Goal: Task Accomplishment & Management: Manage account settings

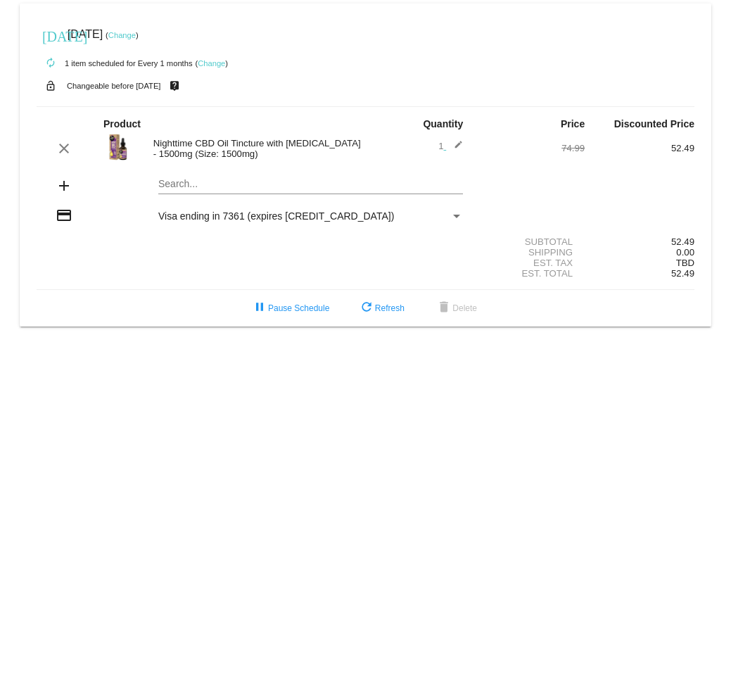
click at [136, 33] on link "Change" at bounding box center [121, 35] width 27 height 8
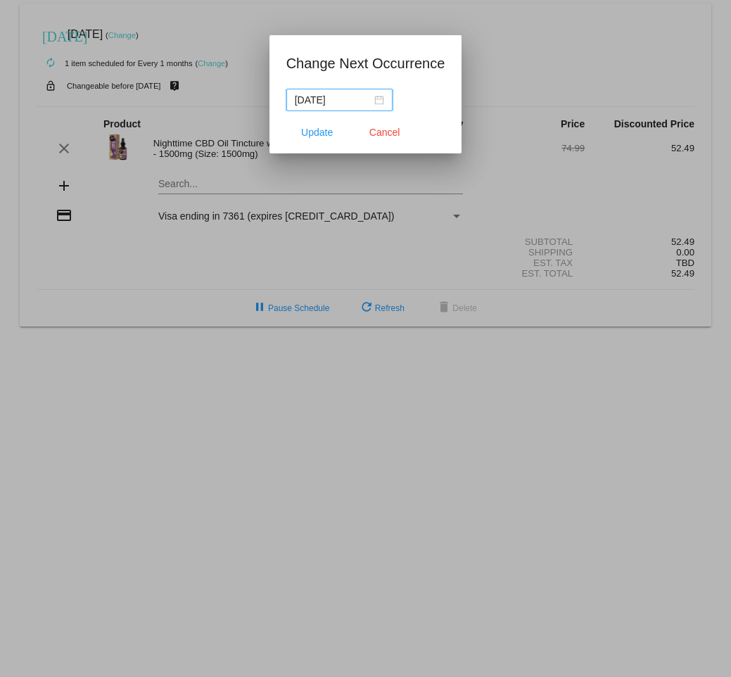
click at [333, 98] on input "[DATE]" at bounding box center [333, 99] width 77 height 15
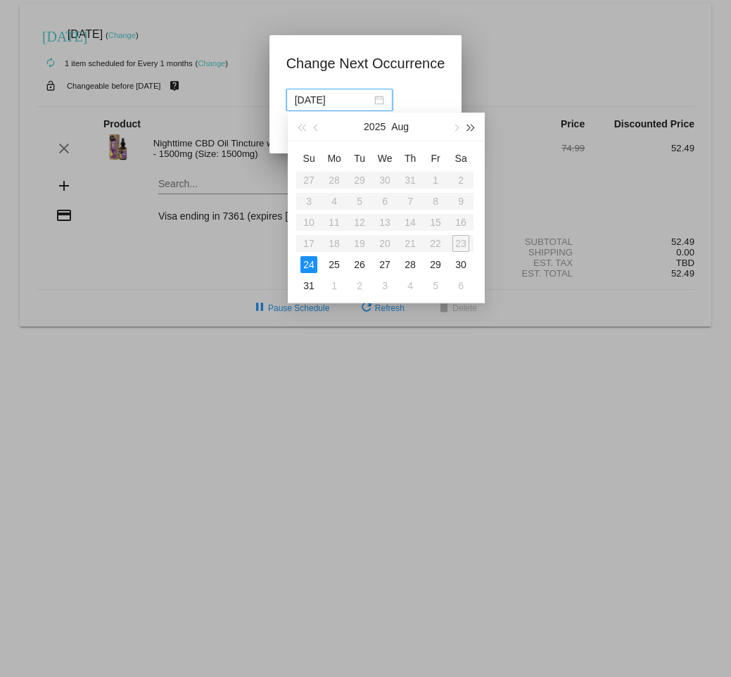
drag, startPoint x: 457, startPoint y: 126, endPoint x: 471, endPoint y: 127, distance: 13.4
click at [471, 127] on div "[DATE]" at bounding box center [386, 127] width 197 height 29
click at [471, 127] on span "button" at bounding box center [471, 127] width 7 height 7
click at [380, 101] on div "[DATE]" at bounding box center [339, 99] width 89 height 15
click at [471, 127] on span "button" at bounding box center [471, 127] width 7 height 7
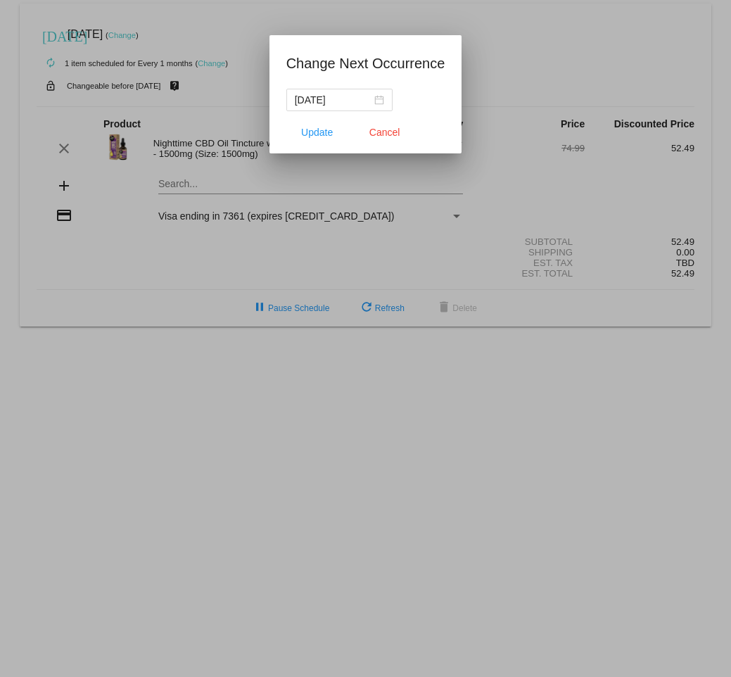
drag, startPoint x: 471, startPoint y: 127, endPoint x: 531, endPoint y: 64, distance: 87.5
click at [531, 64] on div at bounding box center [365, 338] width 731 height 677
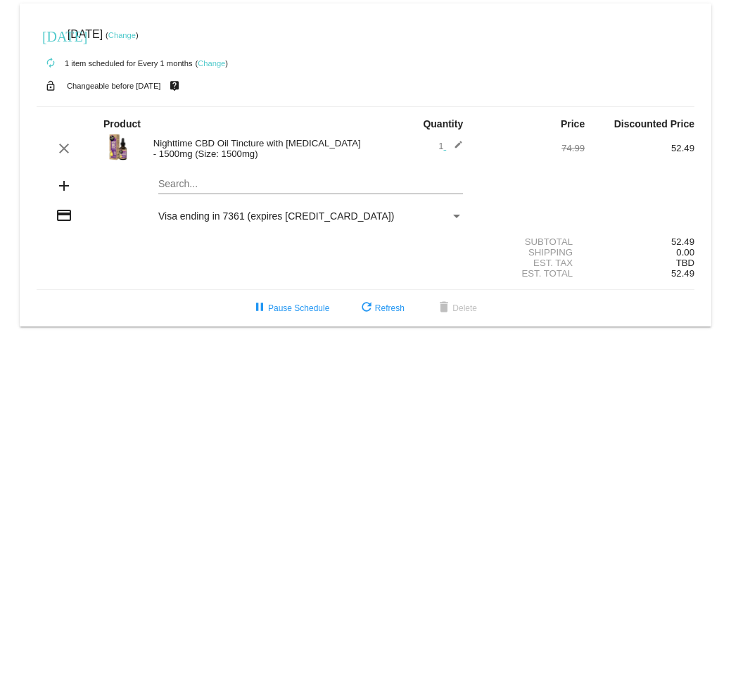
click at [531, 64] on div "autorenew 1 item scheduled for Every 1 months ( Change )" at bounding box center [366, 63] width 658 height 28
click at [136, 34] on link "Change" at bounding box center [121, 35] width 27 height 8
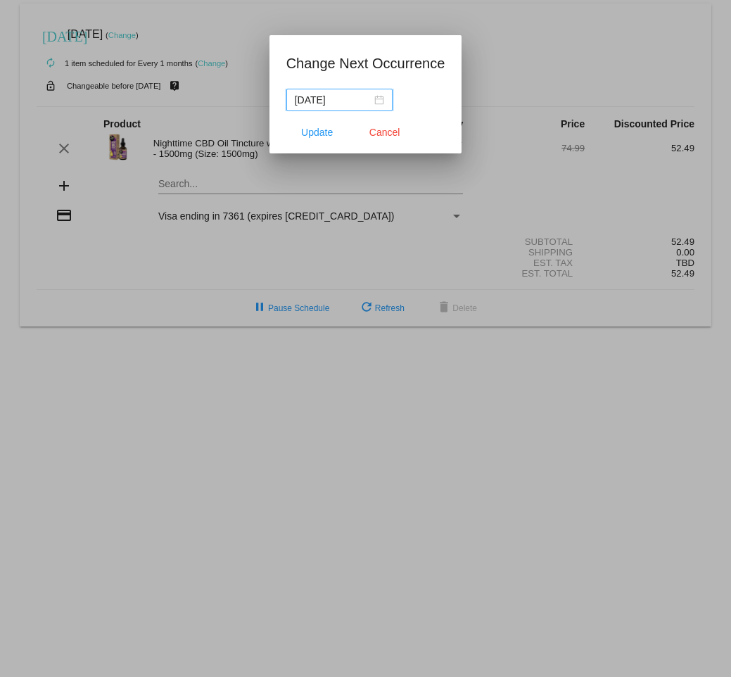
click at [329, 98] on input "[DATE]" at bounding box center [333, 99] width 77 height 15
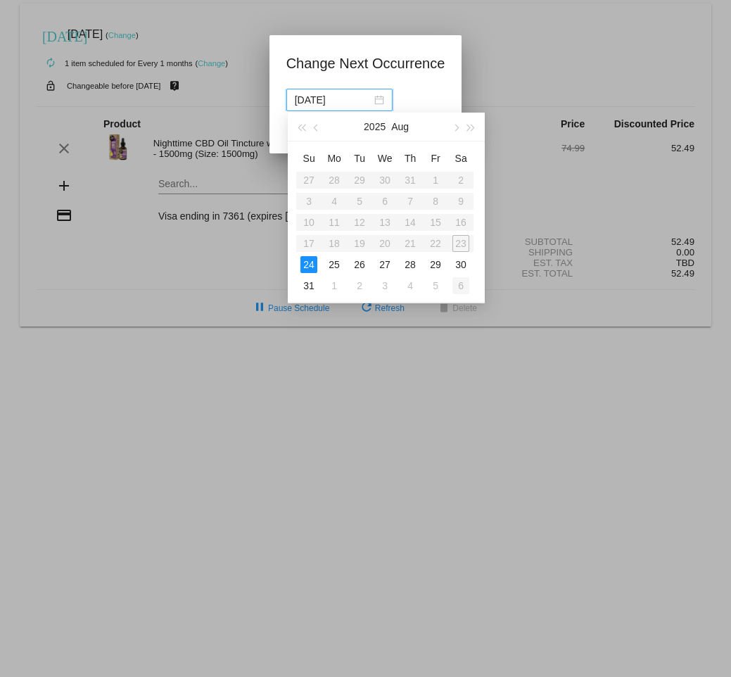
click at [461, 286] on div "6" at bounding box center [460, 285] width 17 height 17
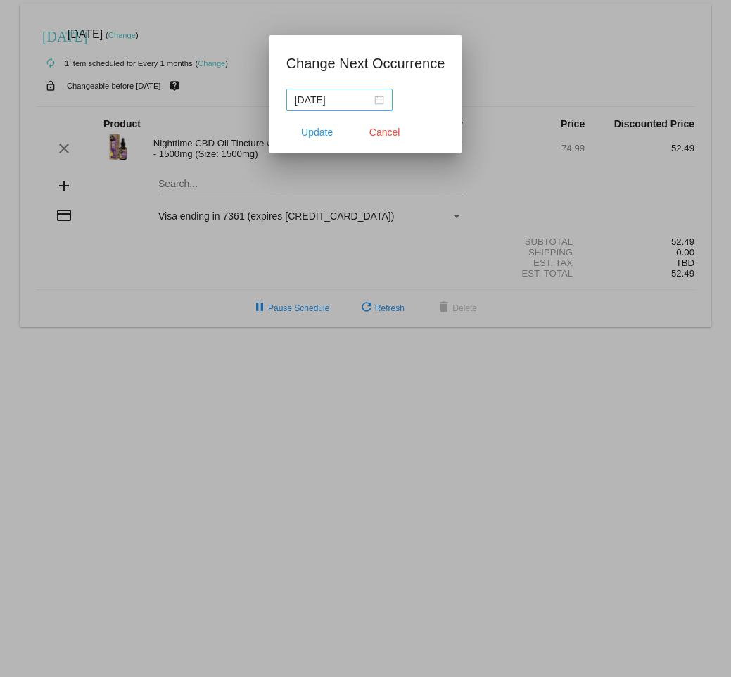
click at [382, 97] on div "[DATE]" at bounding box center [339, 99] width 89 height 15
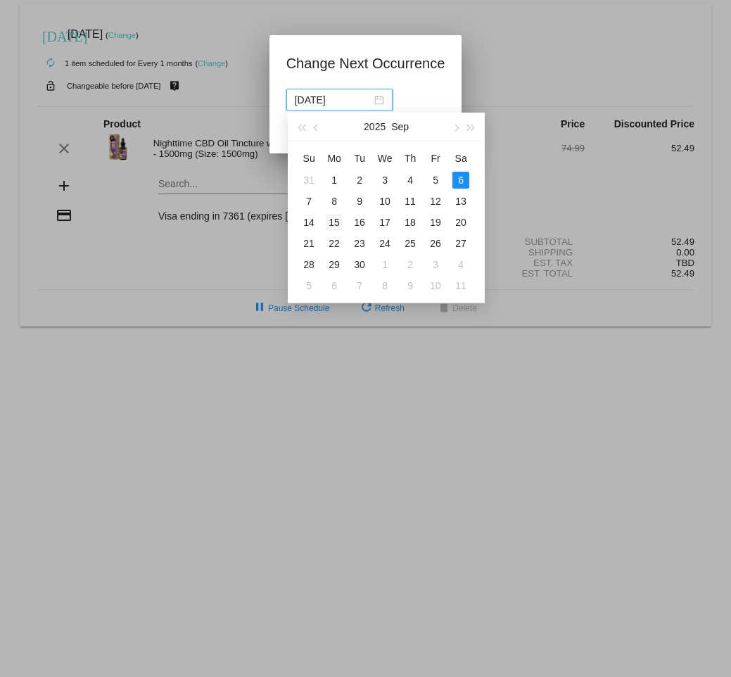
click at [332, 219] on div "15" at bounding box center [334, 222] width 17 height 17
type input "[DATE]"
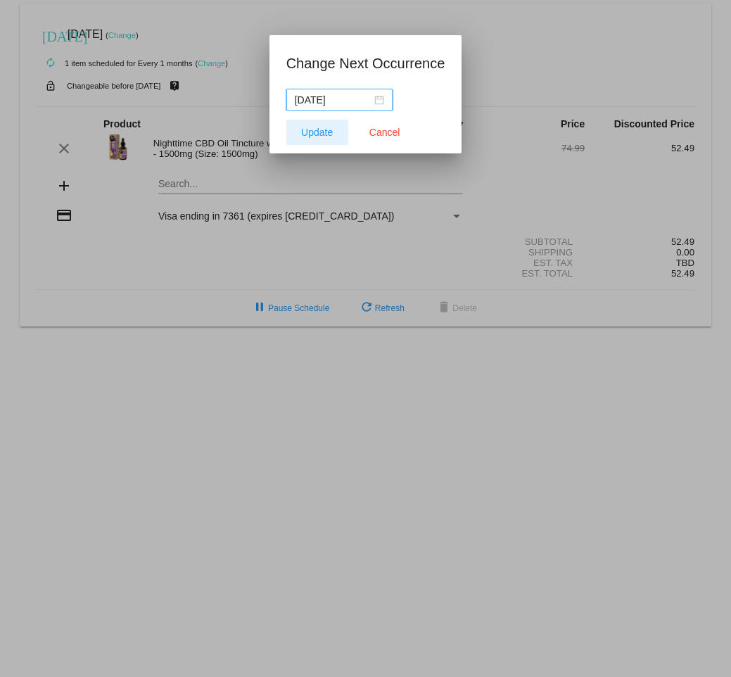
click at [324, 129] on span "Update" at bounding box center [317, 132] width 32 height 11
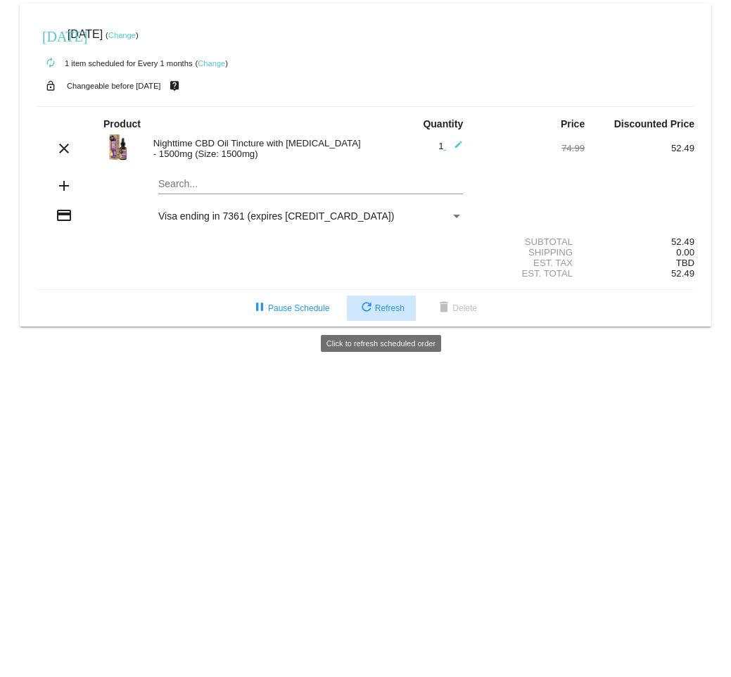
click at [387, 305] on button "refresh Refresh" at bounding box center [381, 307] width 69 height 25
click at [386, 313] on span "refresh Refresh" at bounding box center [381, 308] width 46 height 10
